Goal: Navigation & Orientation: Find specific page/section

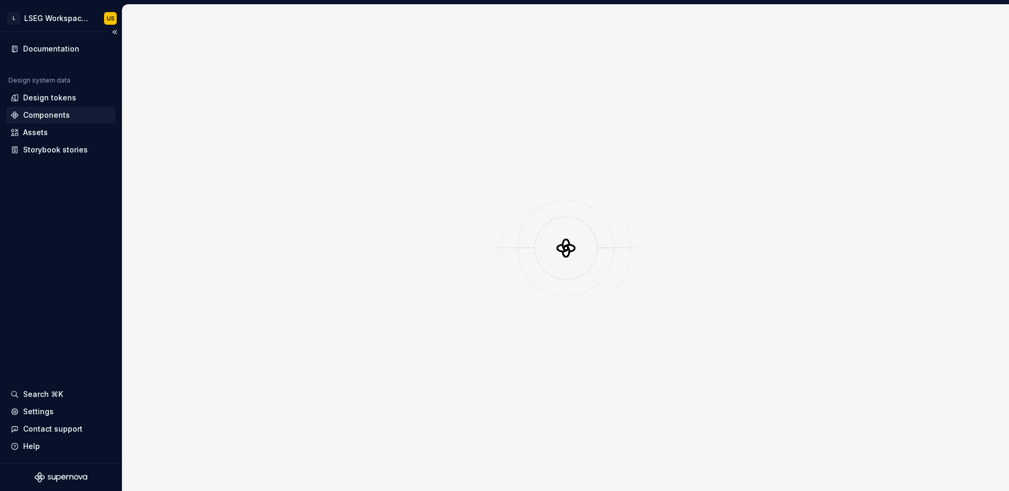
click at [58, 117] on div "Components" at bounding box center [46, 115] width 47 height 11
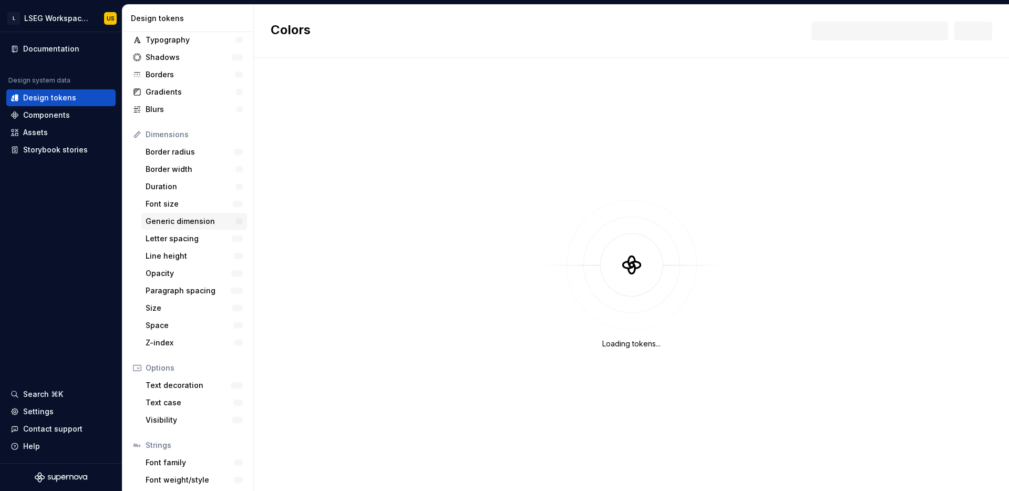
scroll to position [85, 0]
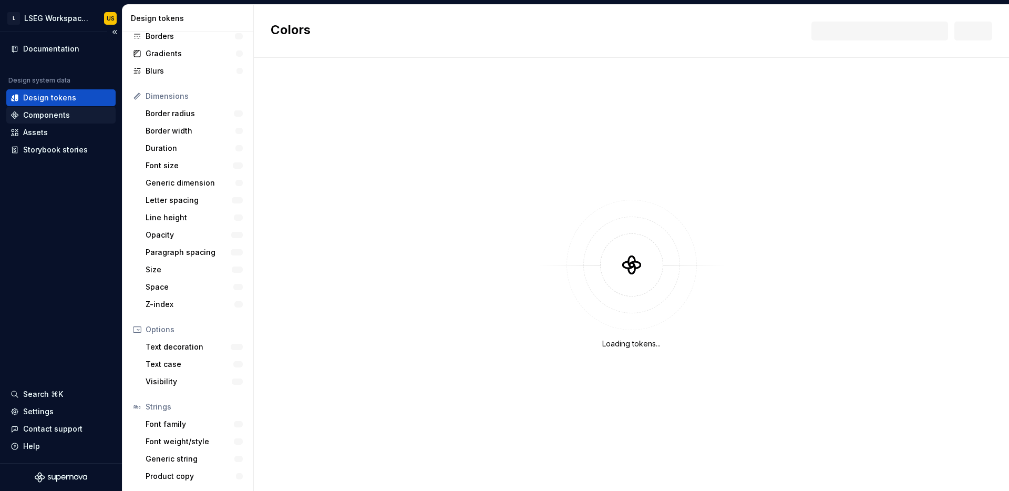
click at [65, 110] on div "Components" at bounding box center [46, 115] width 47 height 11
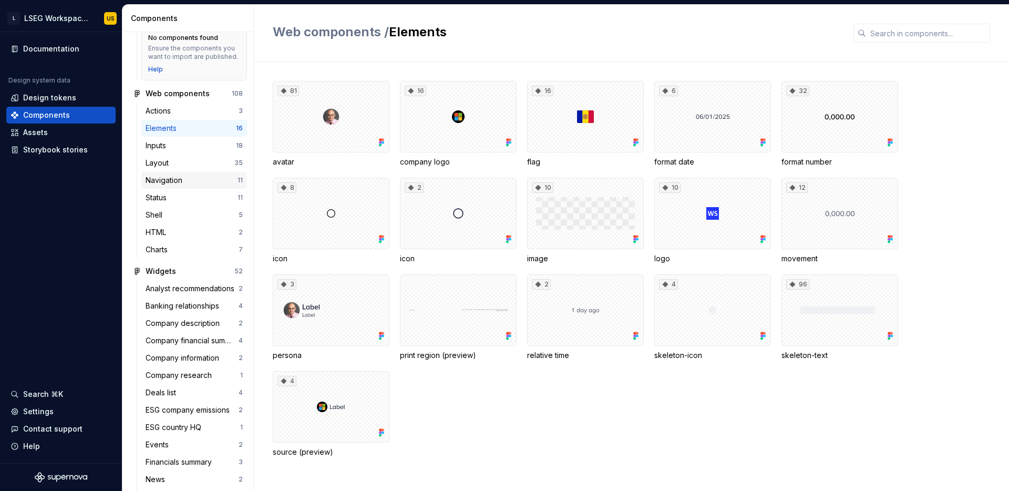
scroll to position [166, 0]
click at [65, 48] on div "Documentation" at bounding box center [51, 49] width 56 height 11
